Goal: Navigation & Orientation: Find specific page/section

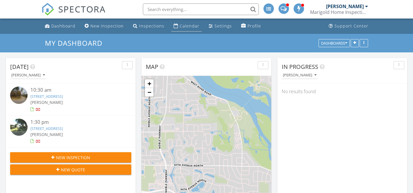
scroll to position [3, 3]
click at [181, 26] on div "Calendar" at bounding box center [190, 26] width 20 height 6
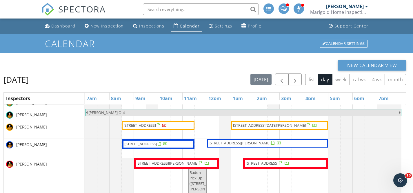
scroll to position [45, 0]
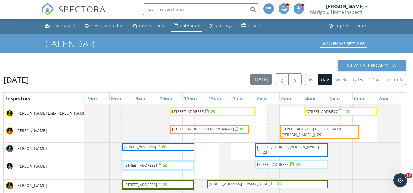
drag, startPoint x: 412, startPoint y: 155, endPoint x: 413, endPoint y: 161, distance: 5.5
click at [413, 161] on div "New Calendar View [DATE] [DATE] list day week cal wk 4 wk month Inspectors 7am …" at bounding box center [206, 161] width 413 height 217
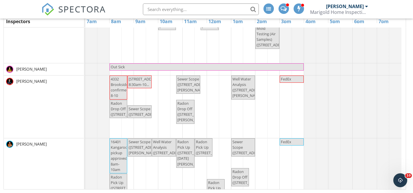
scroll to position [493, 0]
